Goal: Information Seeking & Learning: Learn about a topic

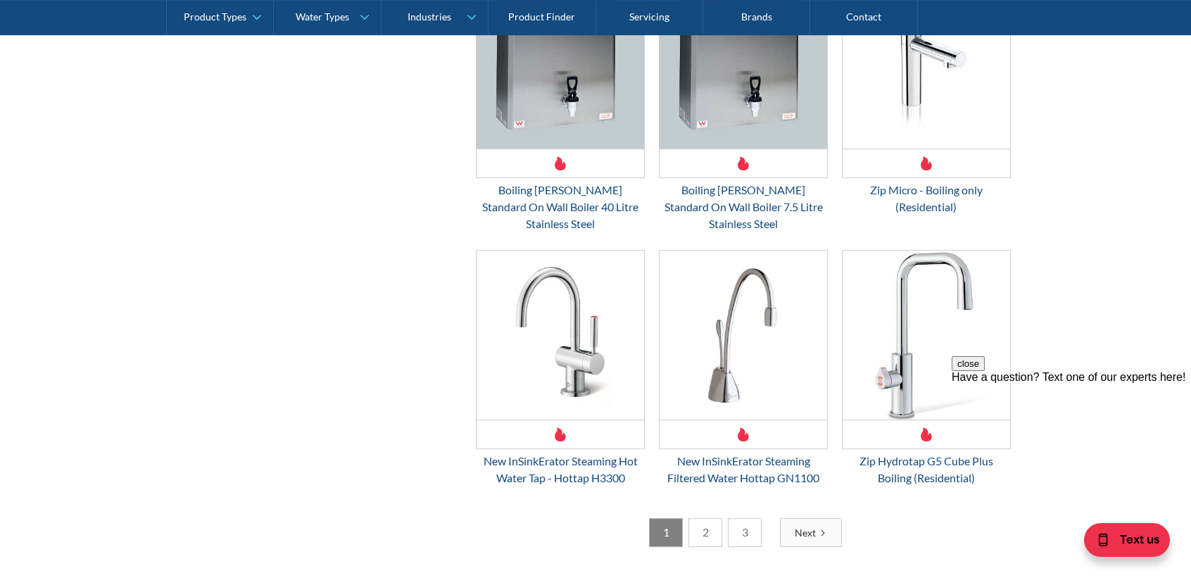
scroll to position [2111, 0]
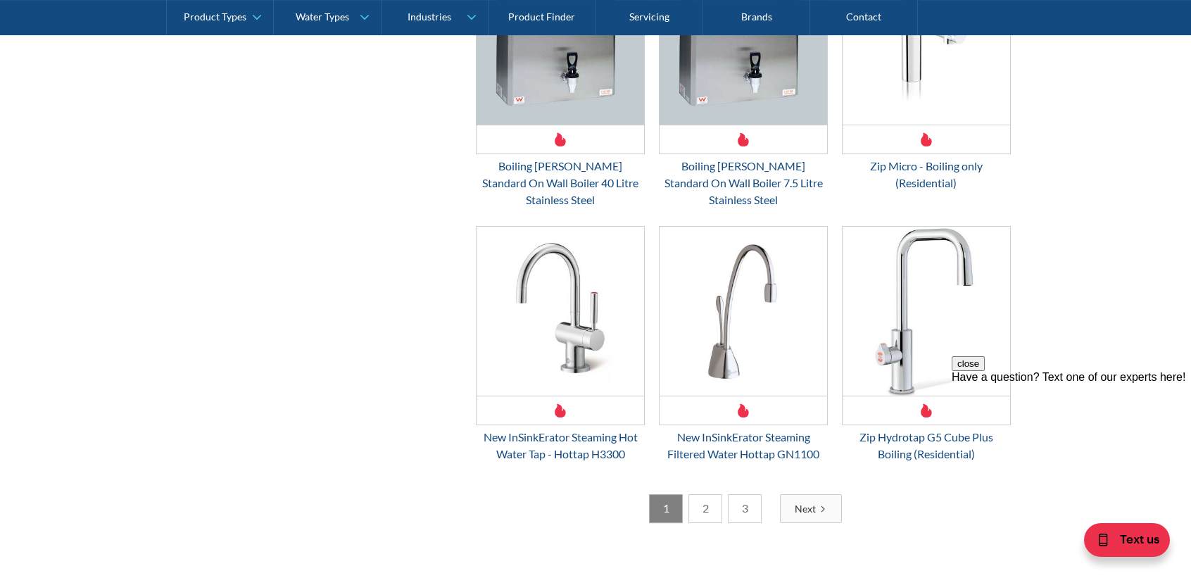
click at [707, 494] on link "2" at bounding box center [705, 508] width 34 height 29
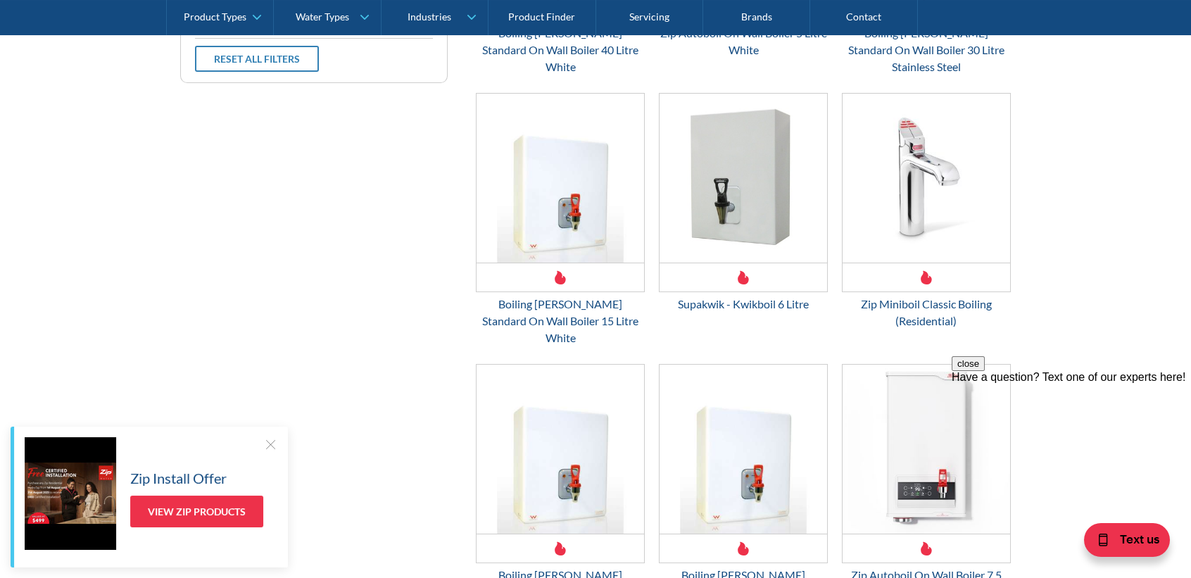
scroll to position [608, 0]
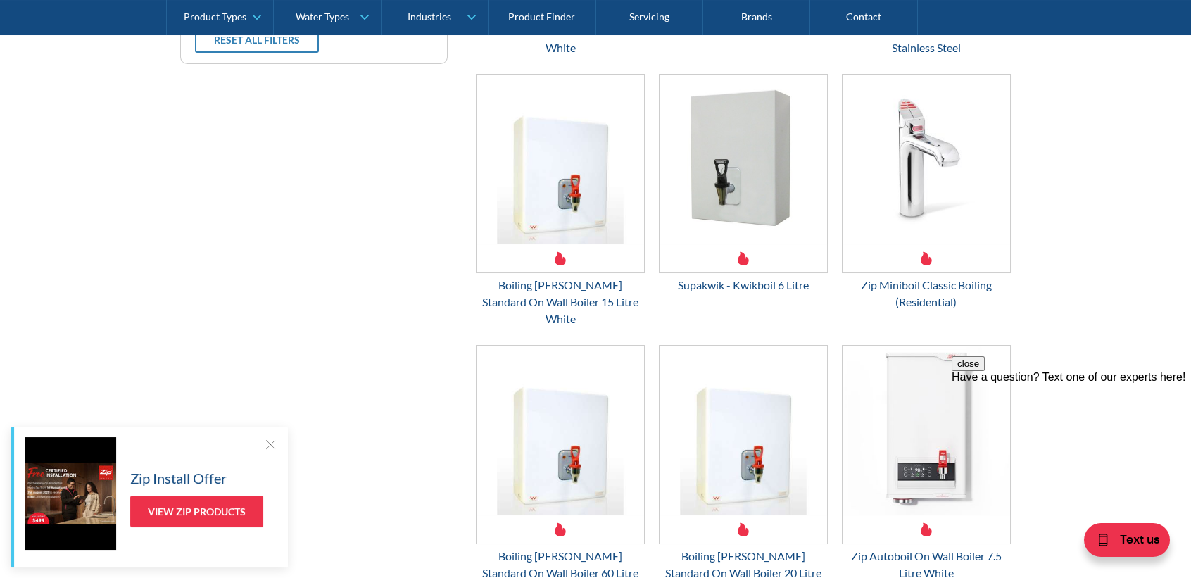
click at [985, 371] on button "close" at bounding box center [968, 363] width 33 height 15
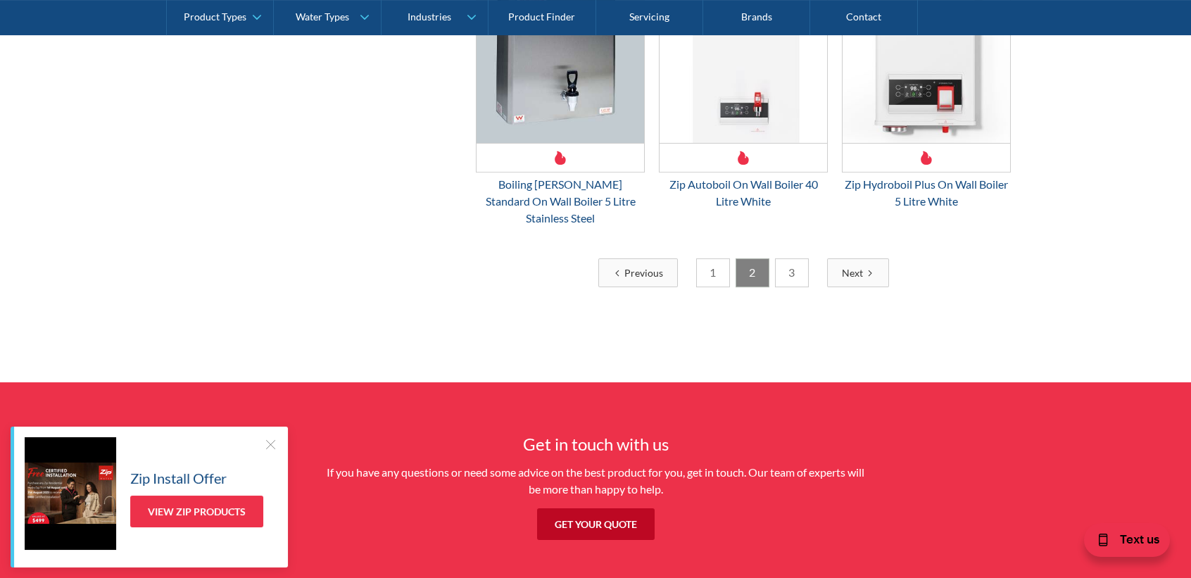
scroll to position [2368, 0]
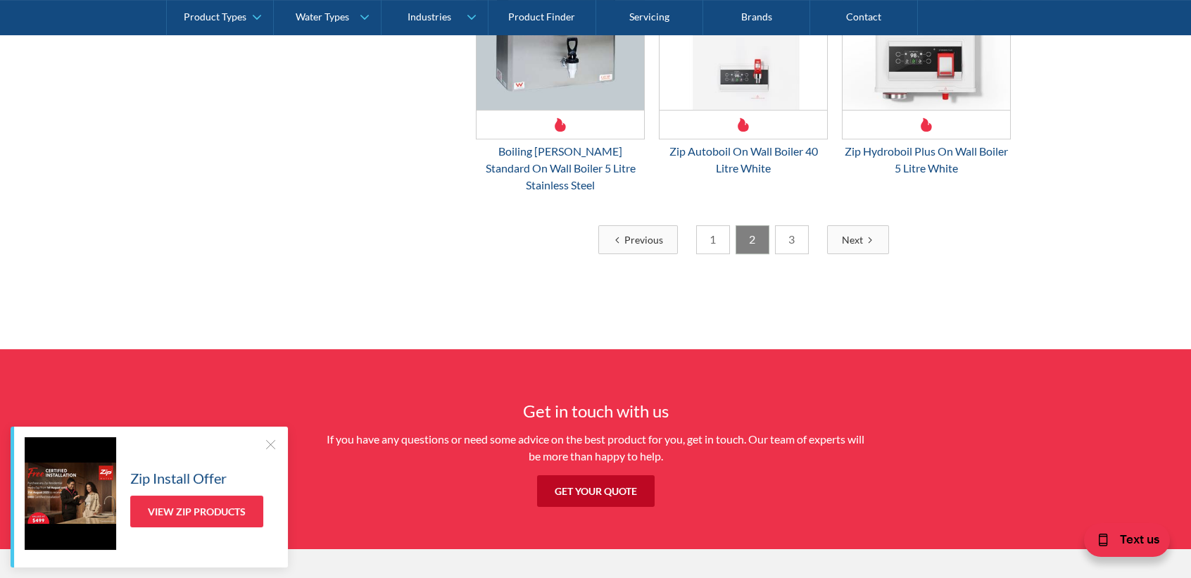
click at [780, 225] on link "3" at bounding box center [792, 239] width 34 height 29
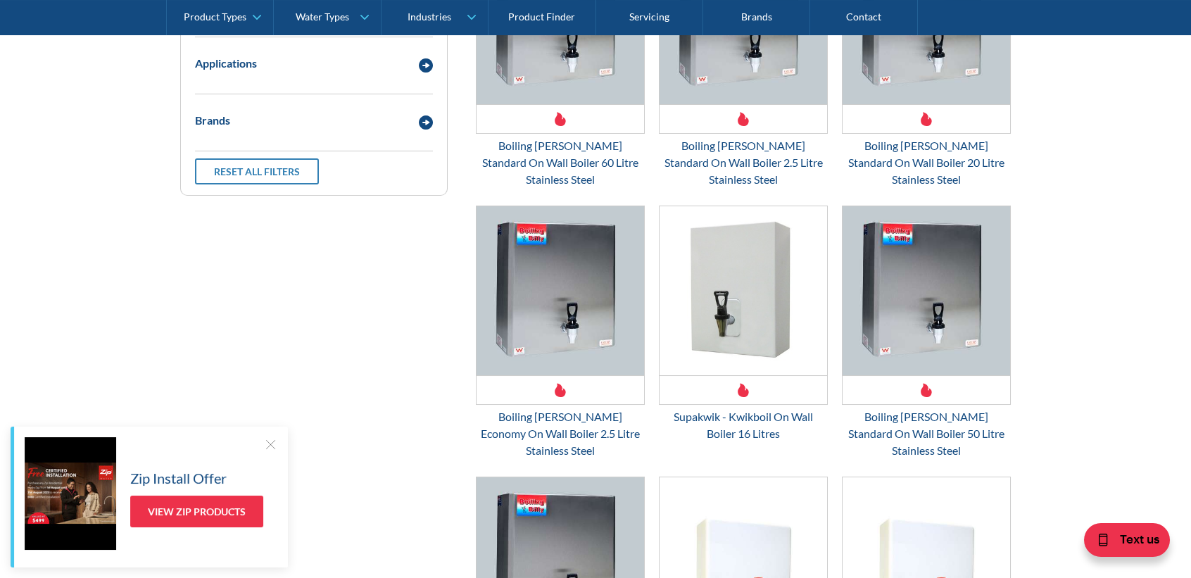
scroll to position [327, 0]
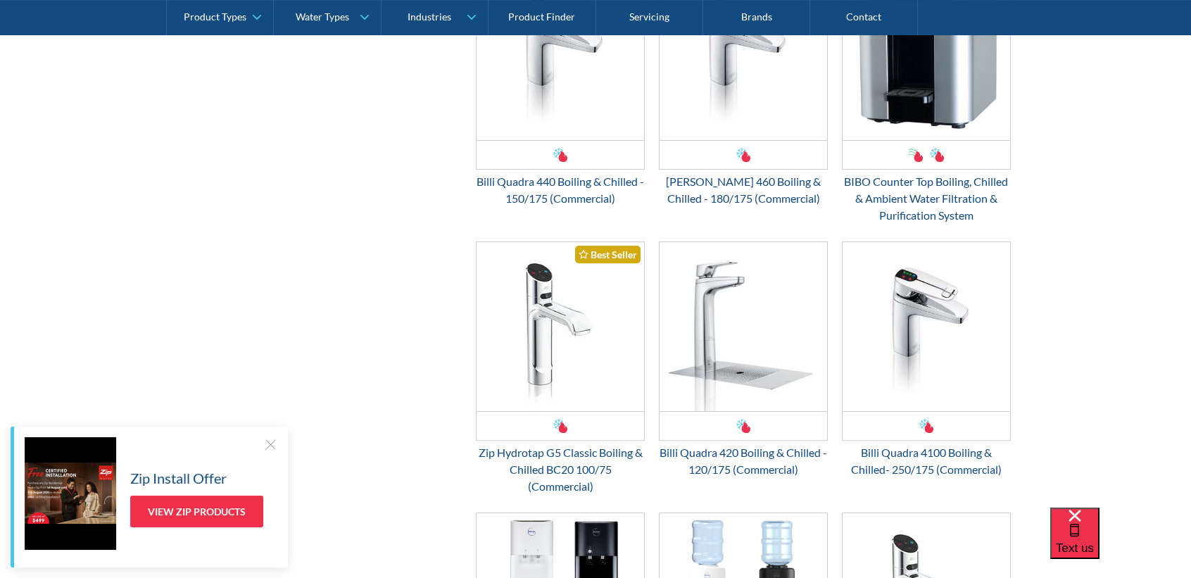
scroll to position [1548, 0]
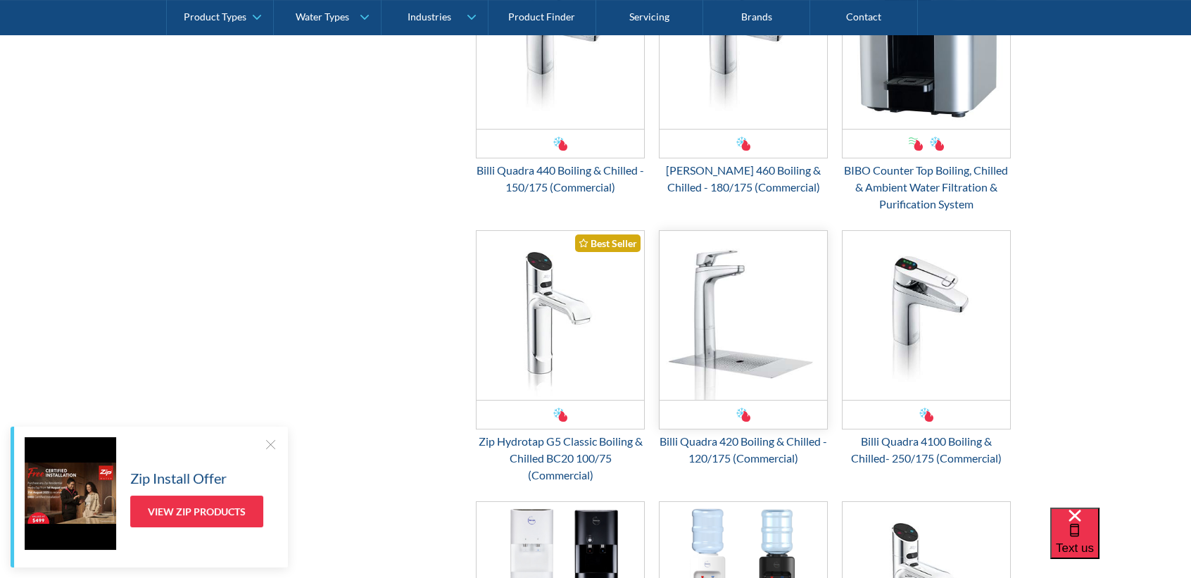
click at [736, 334] on img "Email Form 3" at bounding box center [743, 315] width 168 height 169
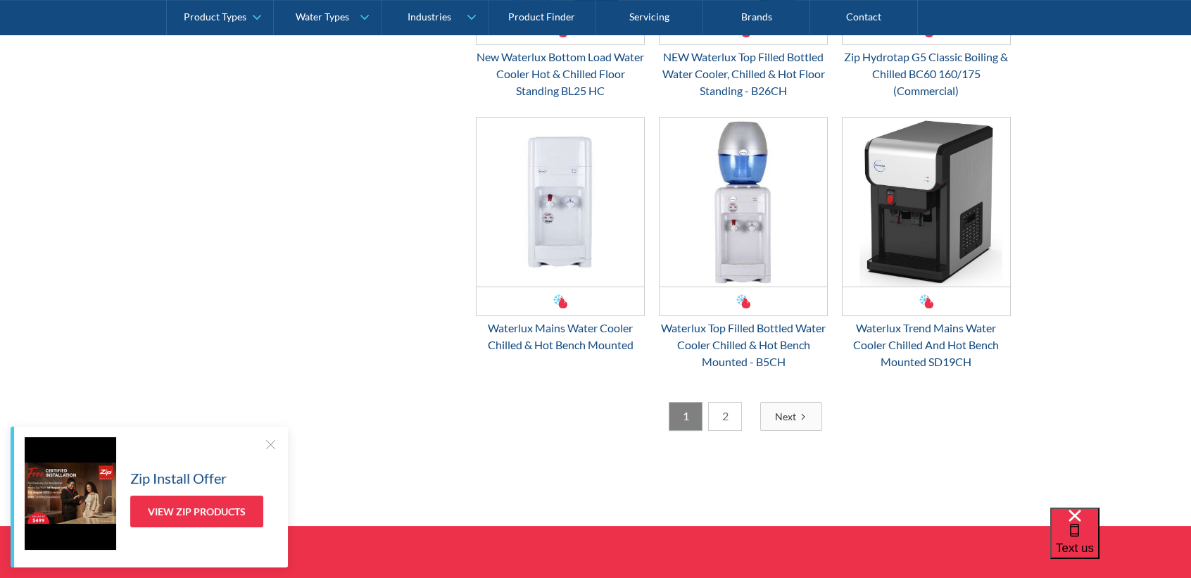
scroll to position [2393, 0]
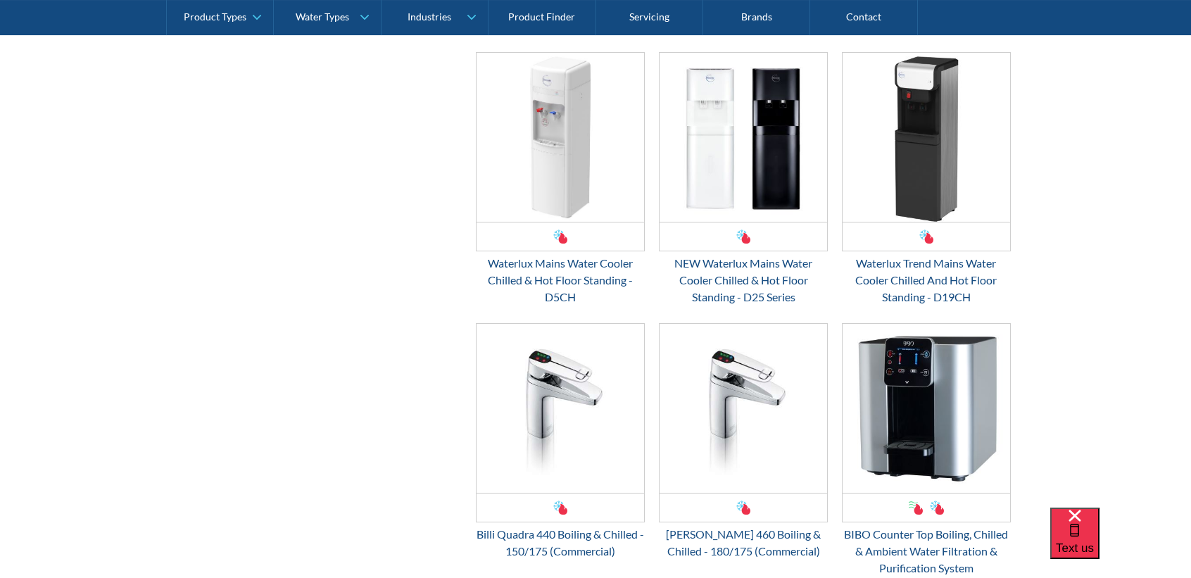
scroll to position [1196, 0]
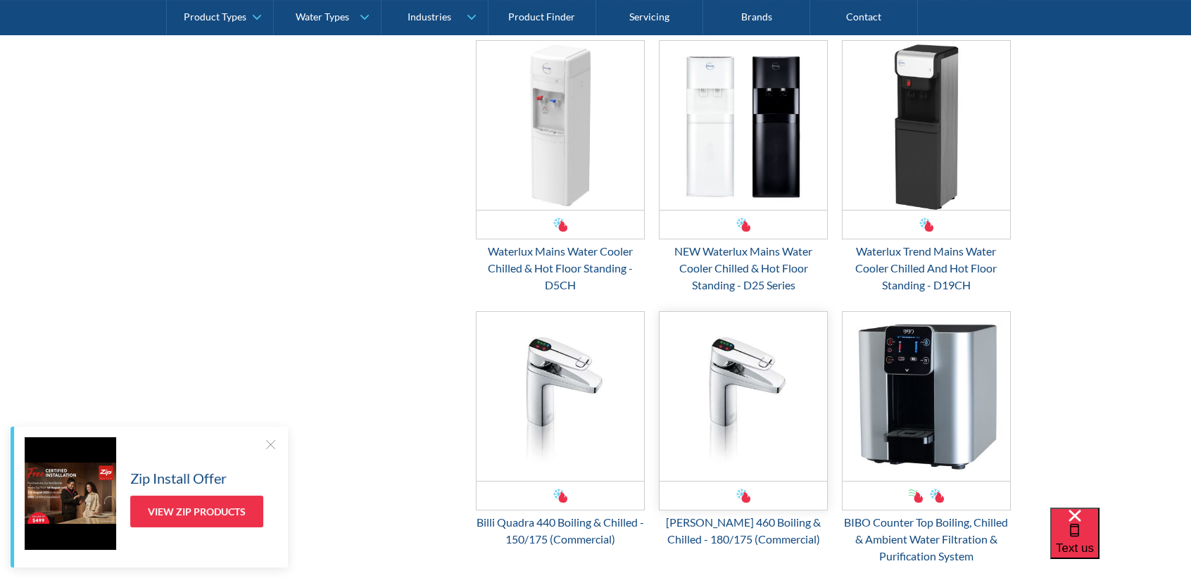
click at [740, 348] on img "Email Form 3" at bounding box center [743, 396] width 168 height 169
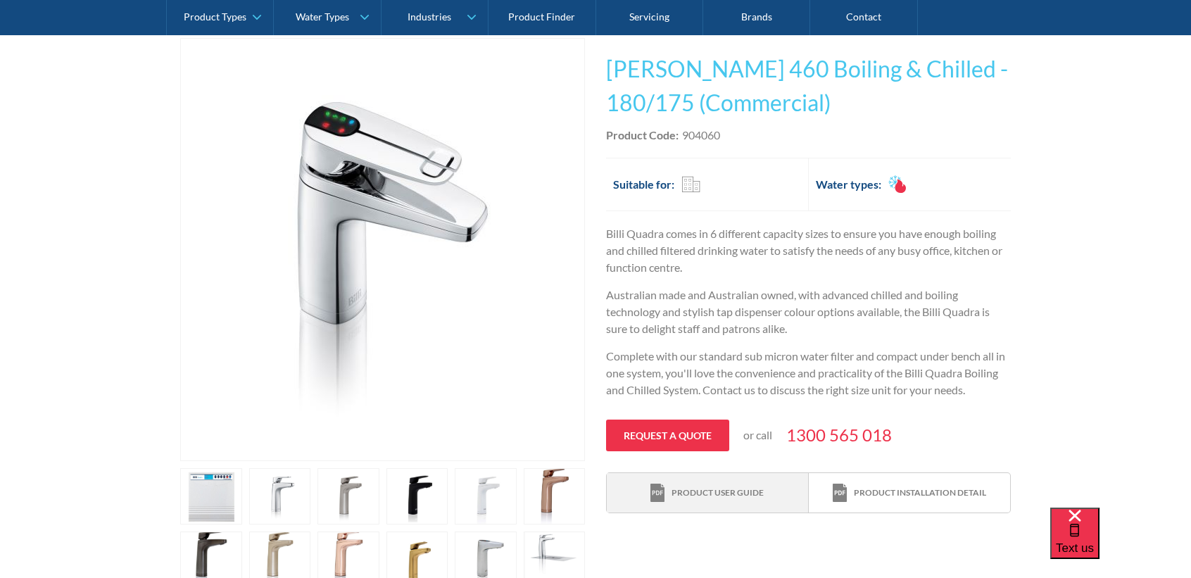
click at [691, 492] on div "Product user guide" at bounding box center [717, 492] width 92 height 13
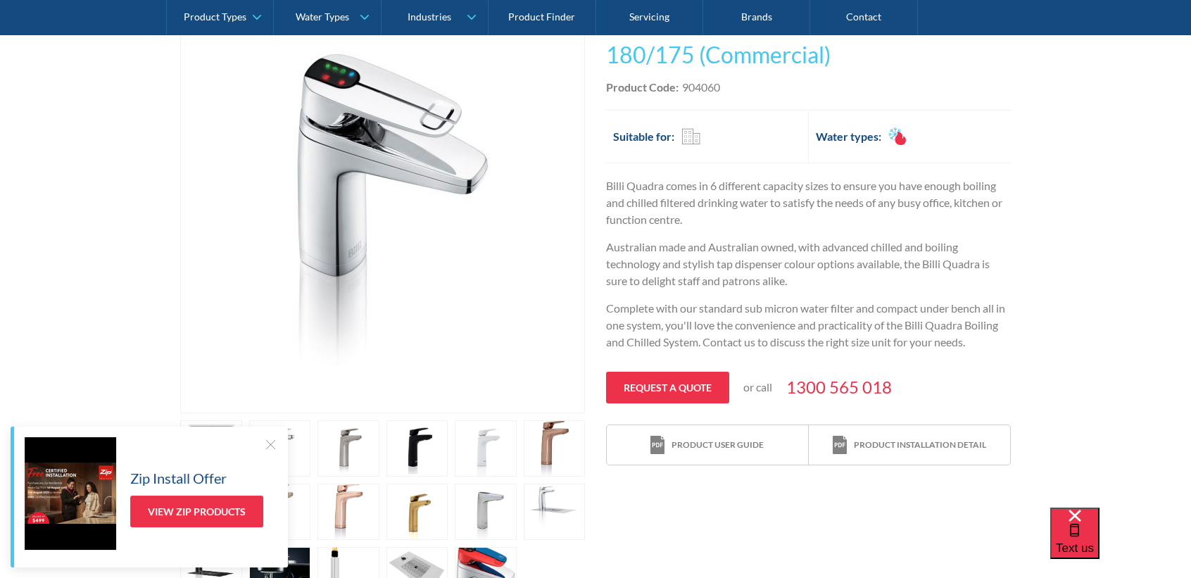
scroll to position [422, 0]
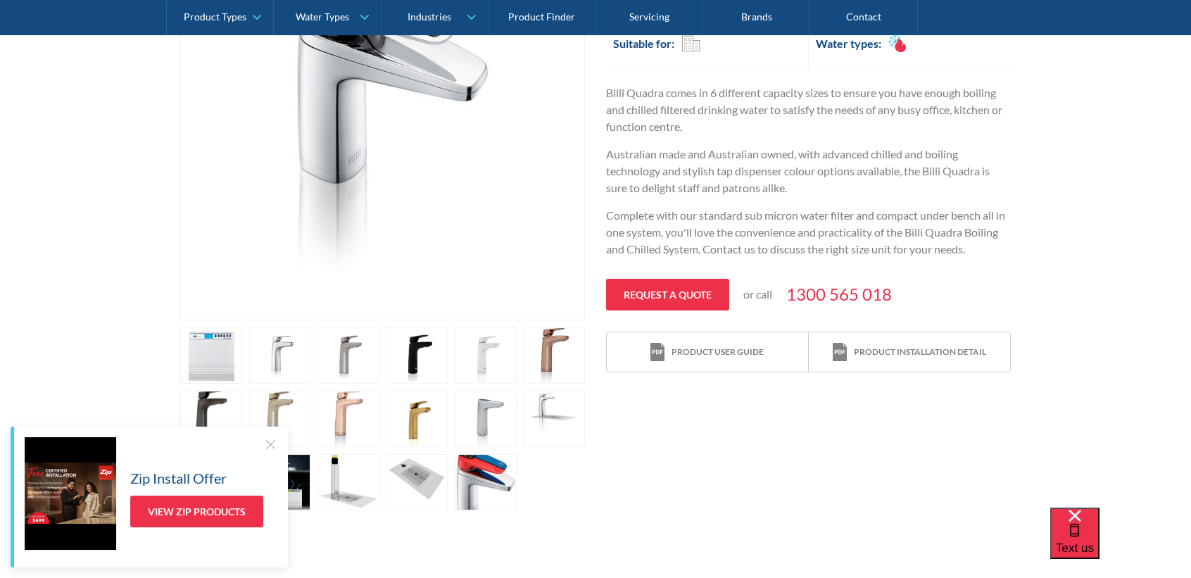
click at [242, 348] on link "open lightbox" at bounding box center [211, 355] width 62 height 56
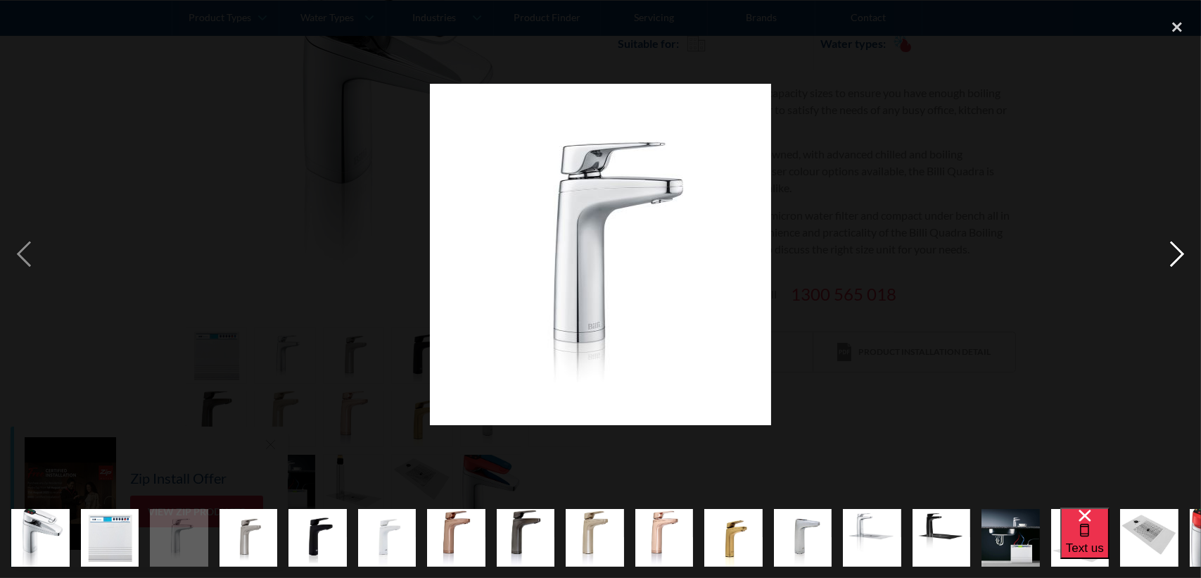
click at [1182, 255] on div "next image" at bounding box center [1178, 254] width 48 height 486
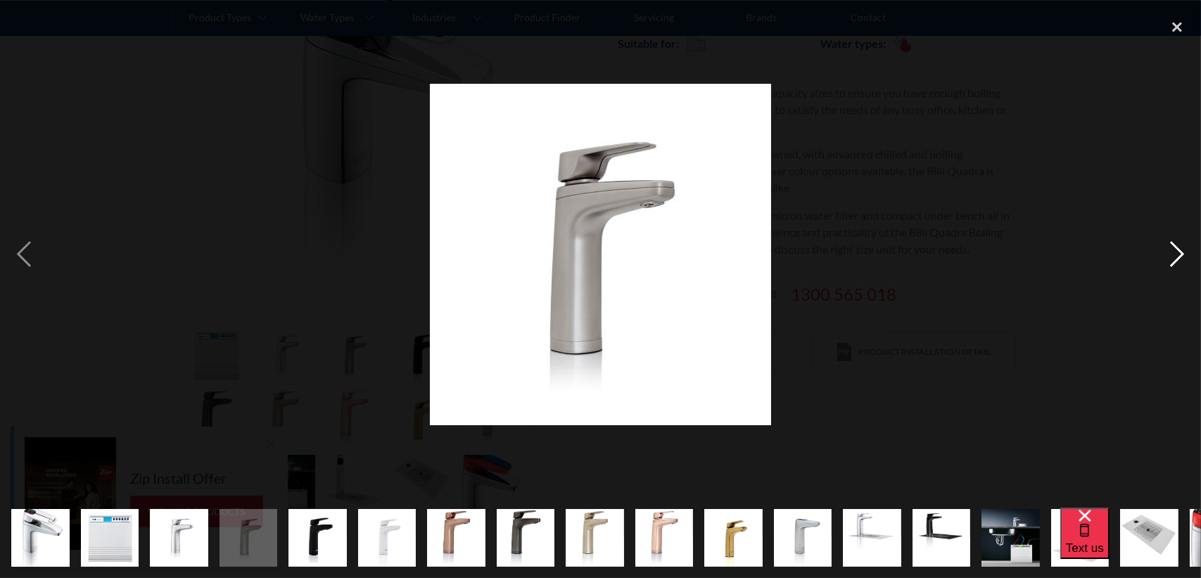
click at [1182, 255] on div "next image" at bounding box center [1178, 254] width 48 height 486
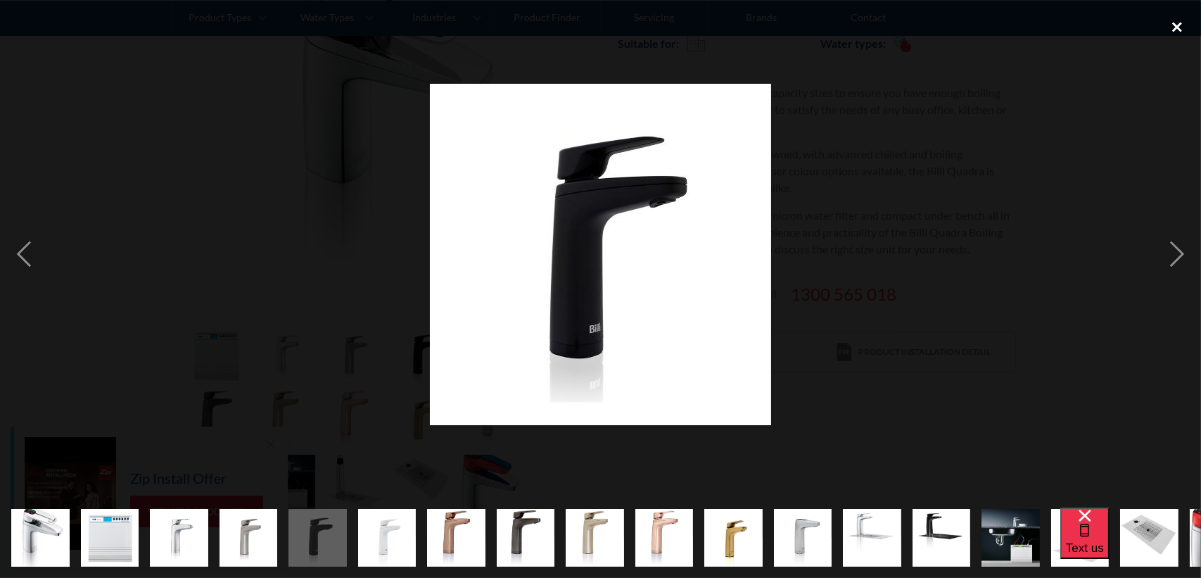
click at [1176, 18] on div "close lightbox" at bounding box center [1178, 26] width 48 height 31
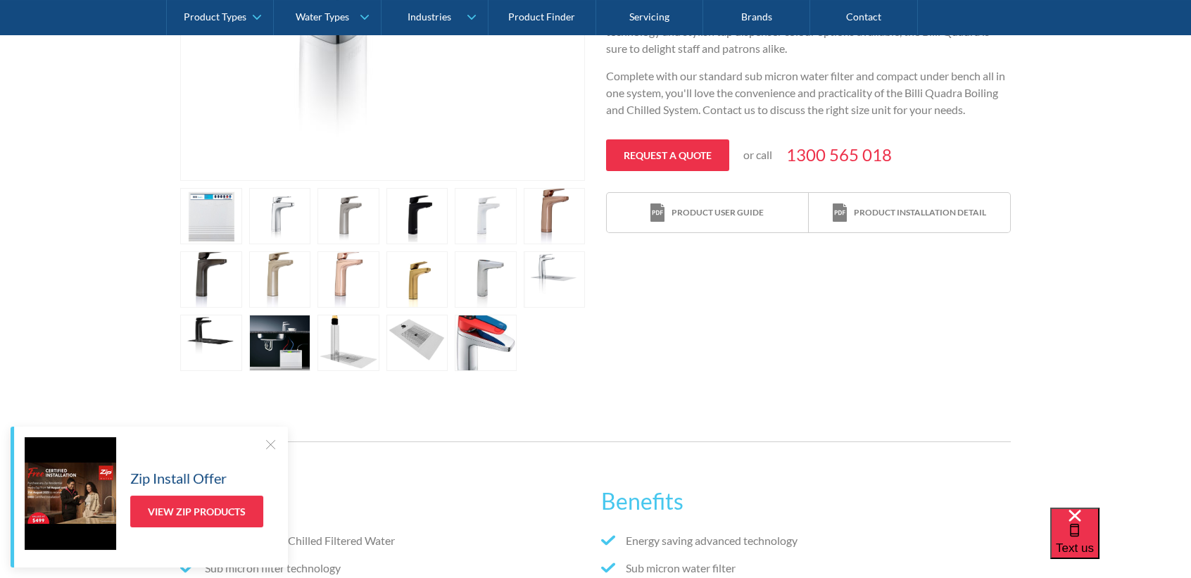
scroll to position [563, 0]
